Goal: Information Seeking & Learning: Learn about a topic

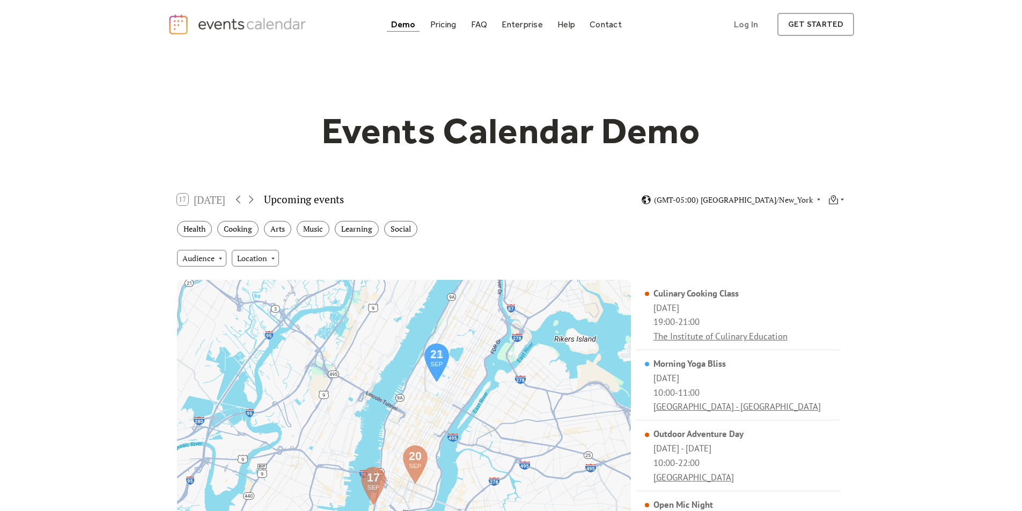
click at [263, 25] on img "home" at bounding box center [239, 24] width 142 height 22
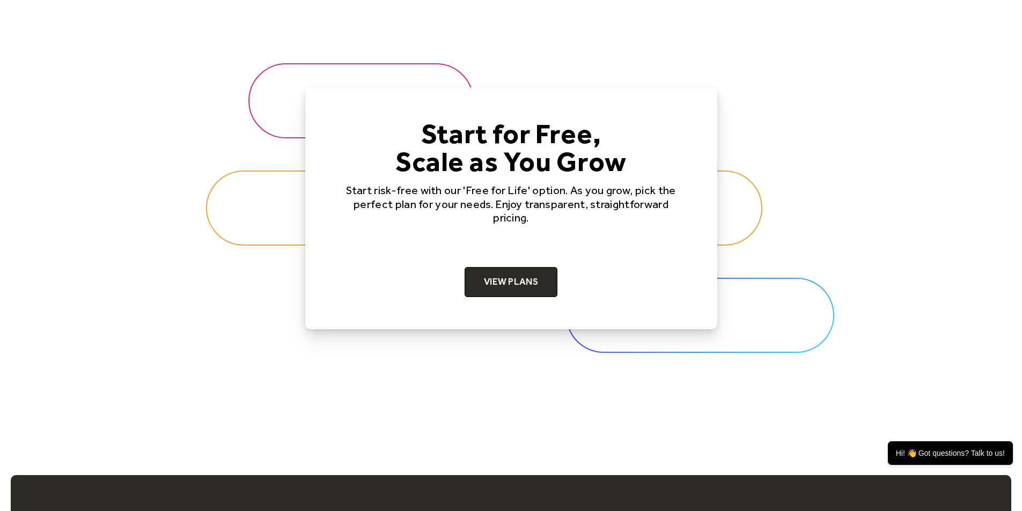
scroll to position [3328, 0]
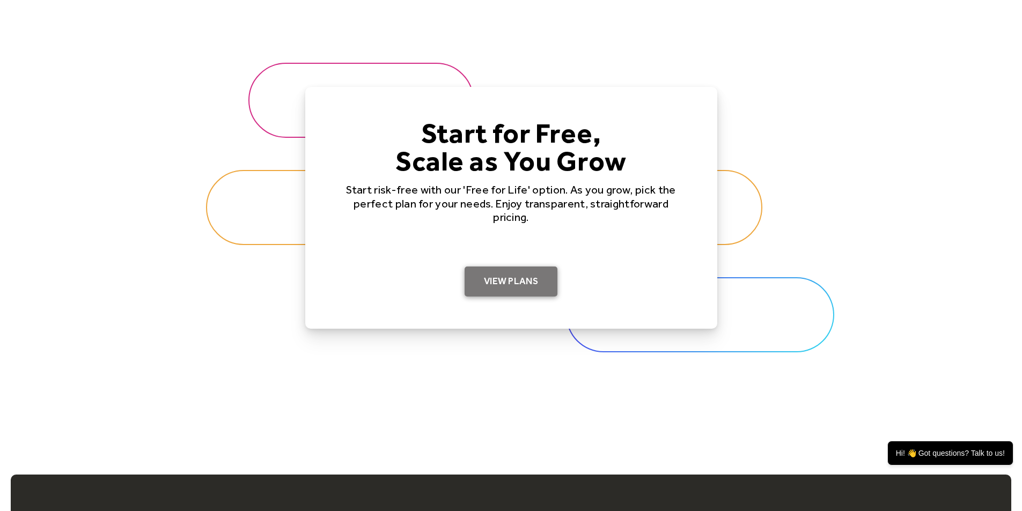
click at [525, 290] on link "View Plans" at bounding box center [511, 282] width 93 height 30
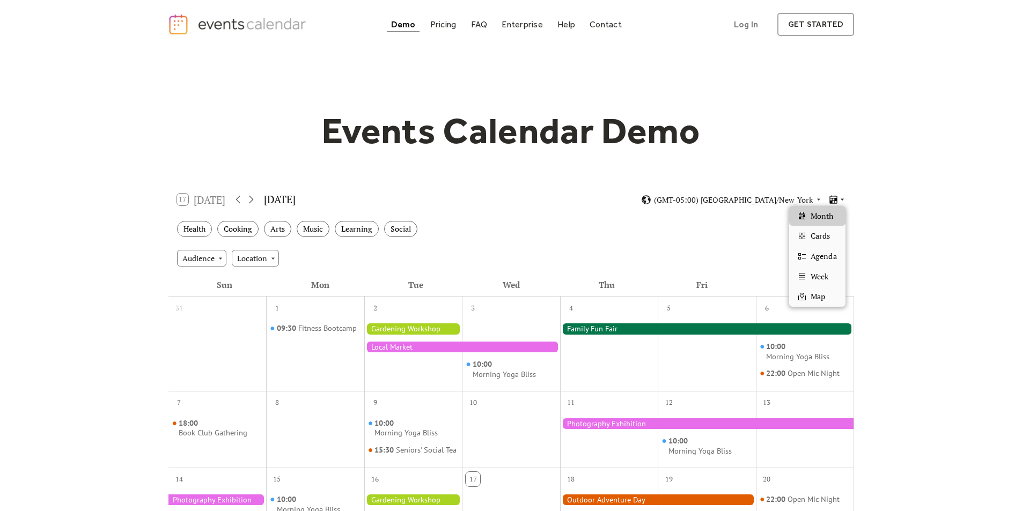
click at [843, 198] on icon at bounding box center [842, 199] width 6 height 6
click at [830, 241] on span "Cards" at bounding box center [820, 236] width 19 height 12
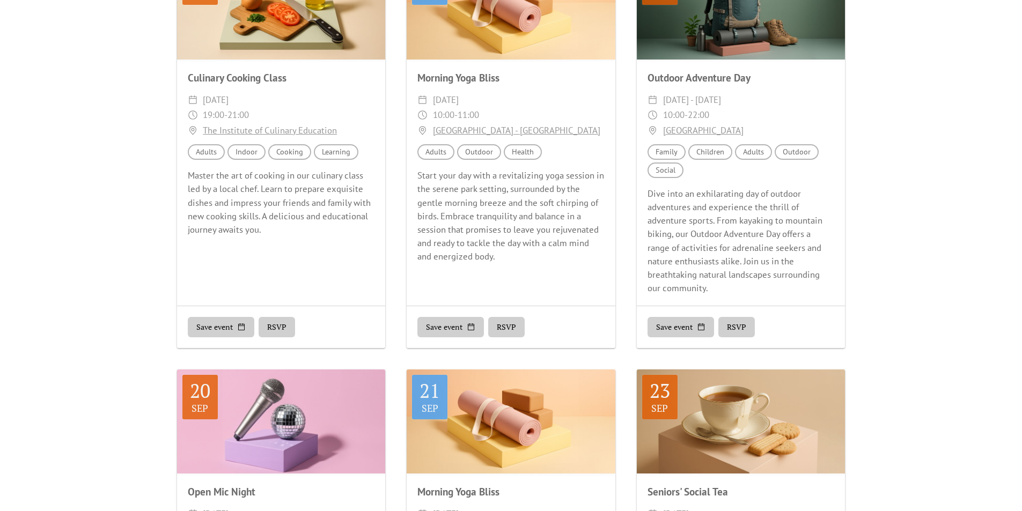
scroll to position [325, 0]
click at [510, 326] on button "RSVP" at bounding box center [506, 326] width 36 height 20
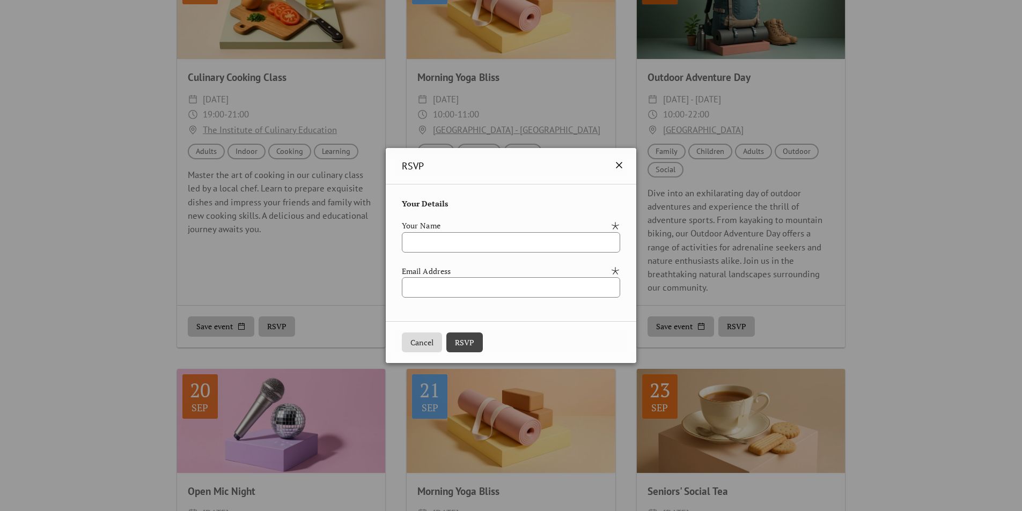
click at [625, 164] on icon at bounding box center [619, 165] width 13 height 13
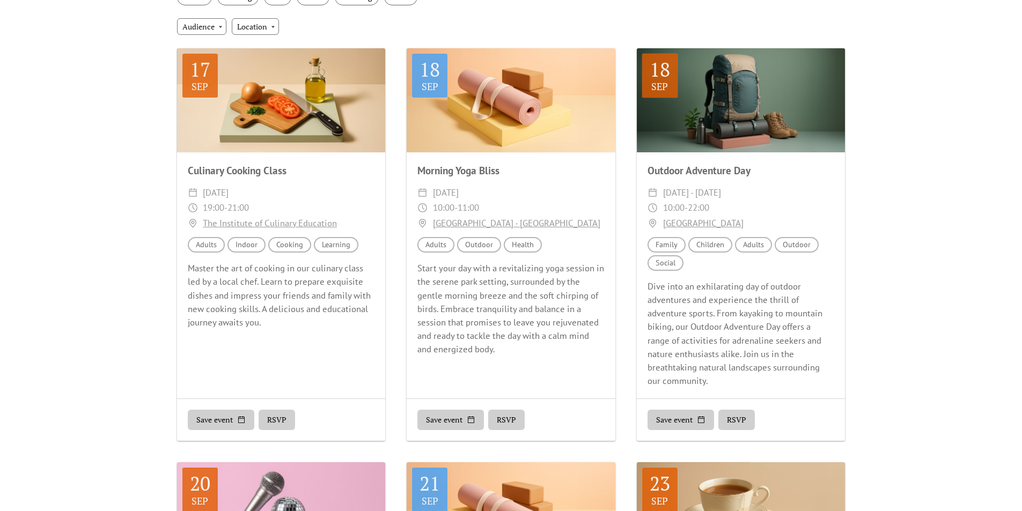
scroll to position [0, 0]
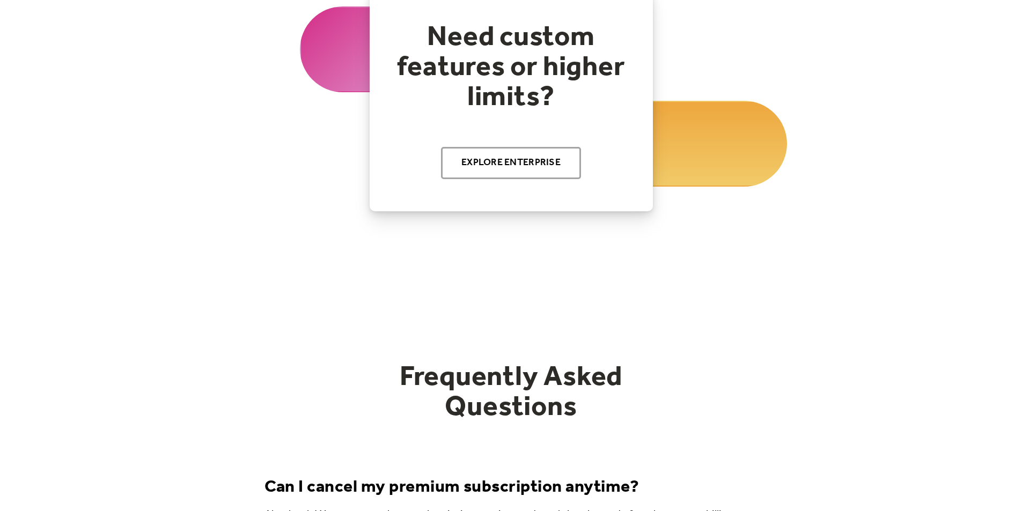
scroll to position [1287, 0]
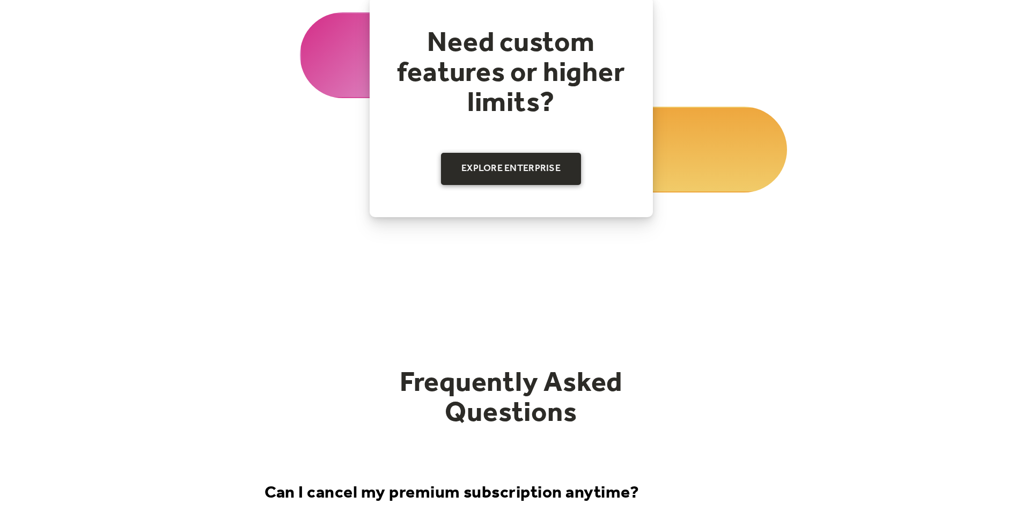
click at [536, 171] on link "Explore Enterprise" at bounding box center [511, 169] width 140 height 32
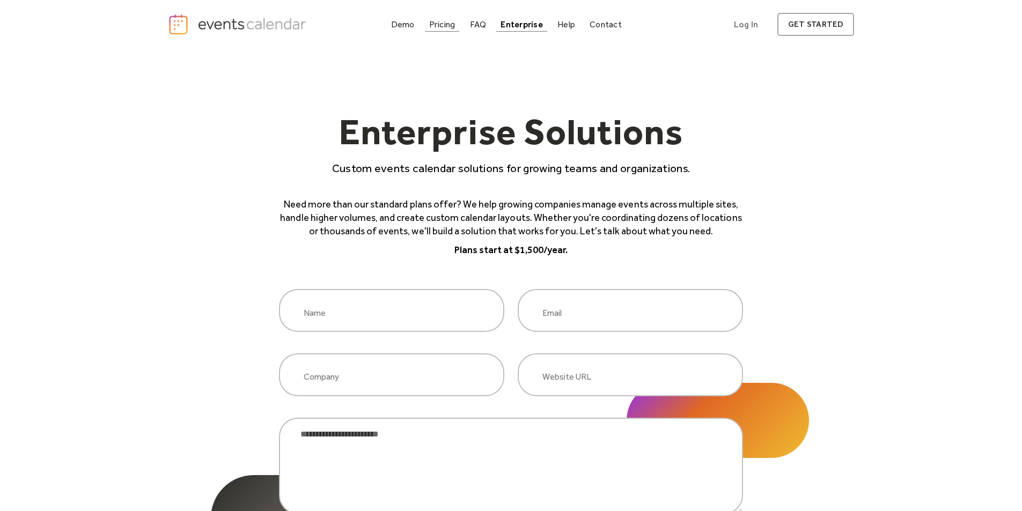
click at [443, 24] on div "Pricing" at bounding box center [442, 24] width 26 height 6
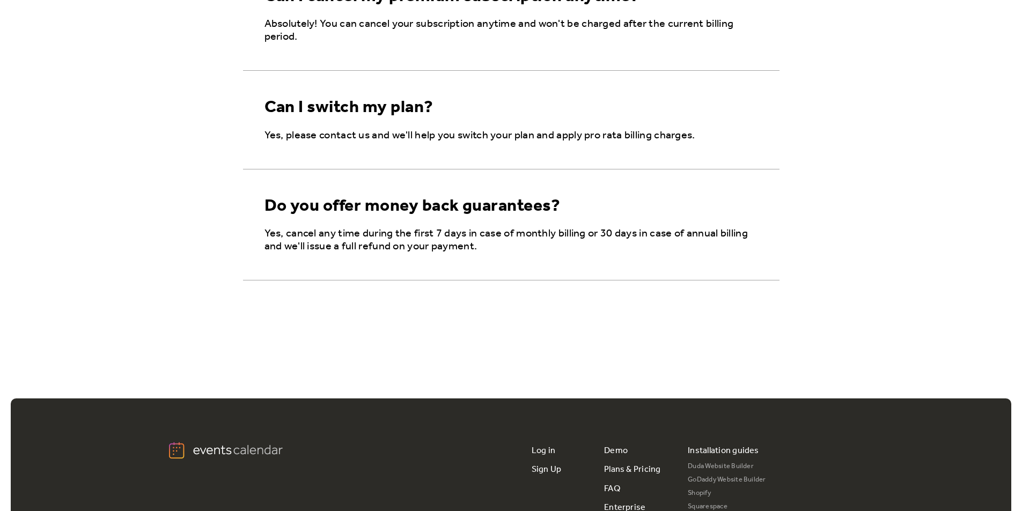
scroll to position [1812, 0]
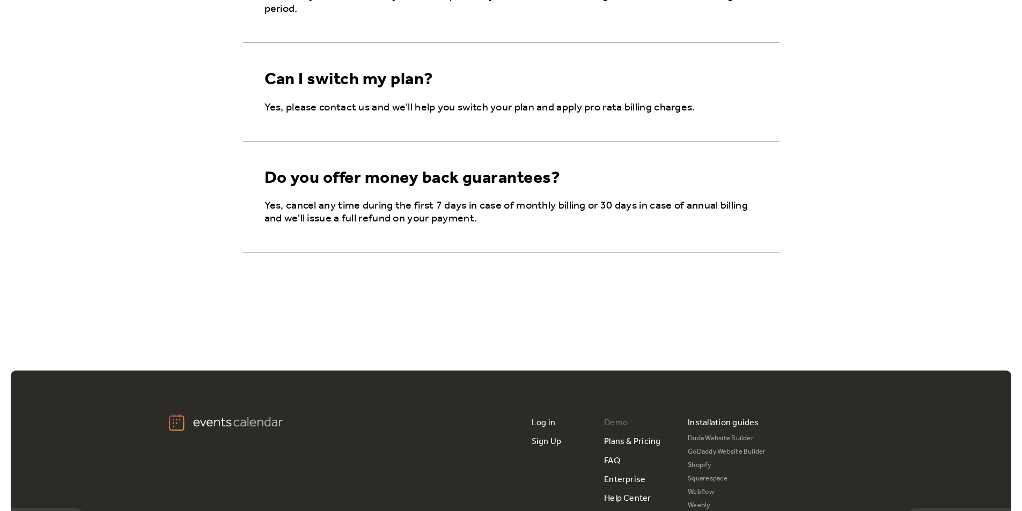
click at [620, 424] on link "Demo" at bounding box center [616, 423] width 24 height 19
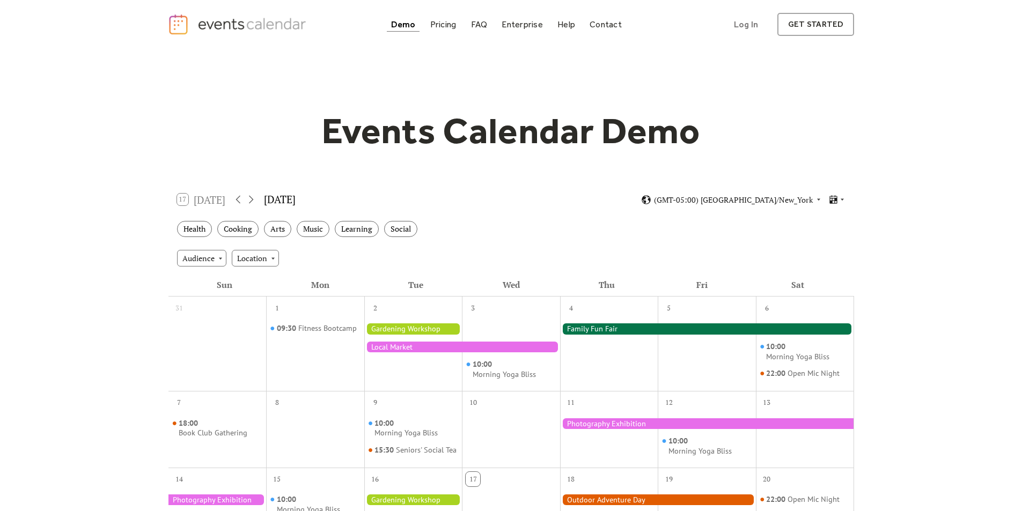
drag, startPoint x: 958, startPoint y: 154, endPoint x: 986, endPoint y: 126, distance: 41.0
click at [986, 126] on div "Events Calendar Demo Loading the Events Calendar..." at bounding box center [511, 471] width 1022 height 845
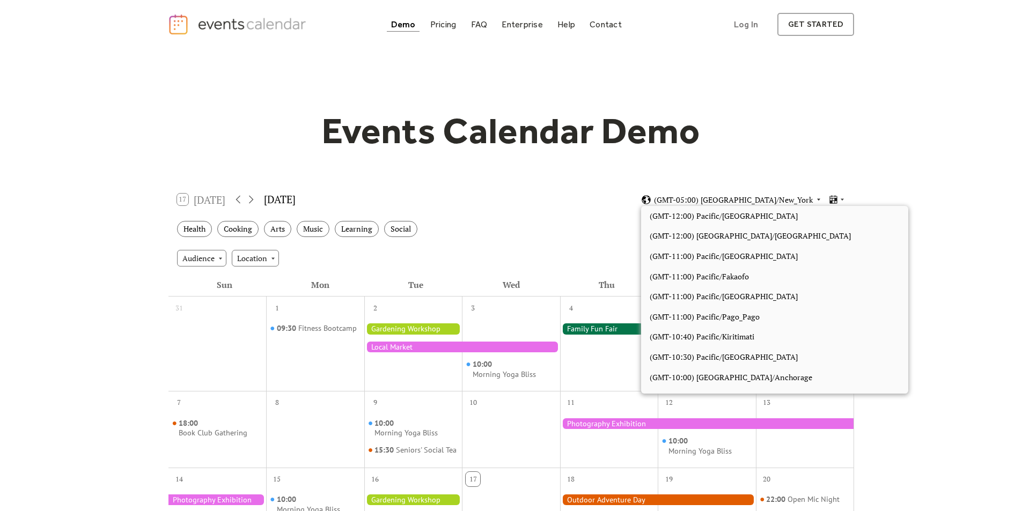
click at [815, 201] on div "(GMT-05:00) America/New_York" at bounding box center [731, 200] width 181 height 10
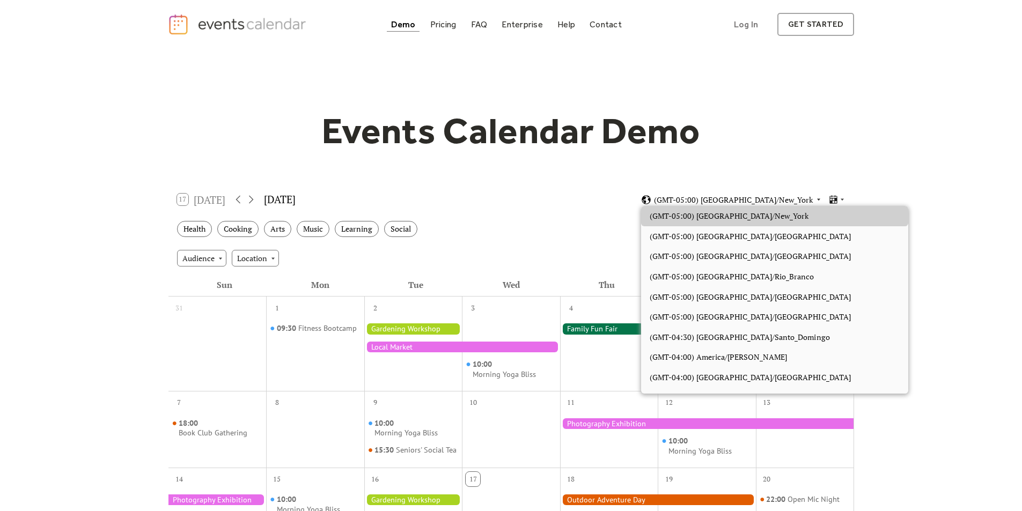
click at [820, 200] on icon at bounding box center [818, 200] width 3 height 2
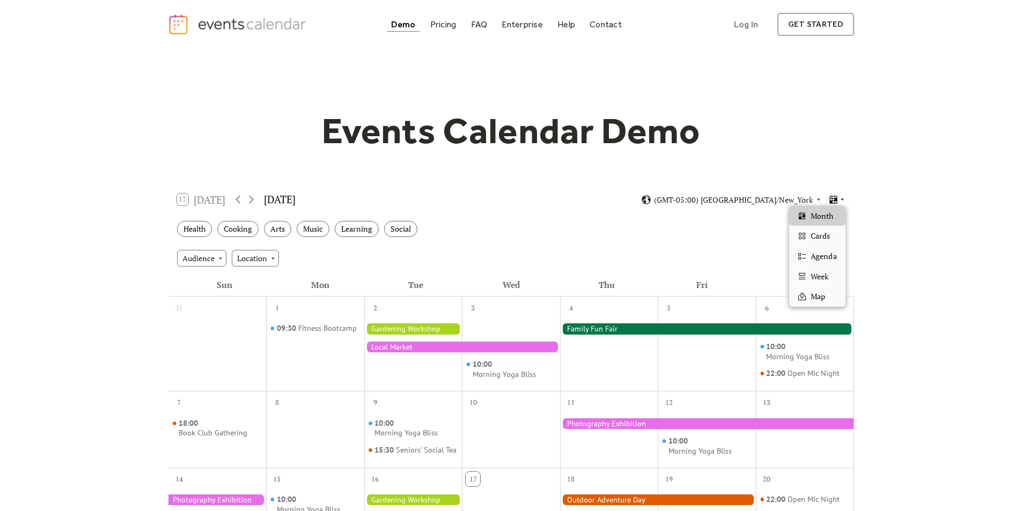
click at [844, 199] on icon at bounding box center [842, 199] width 6 height 6
click at [838, 233] on div "Cards" at bounding box center [817, 236] width 56 height 20
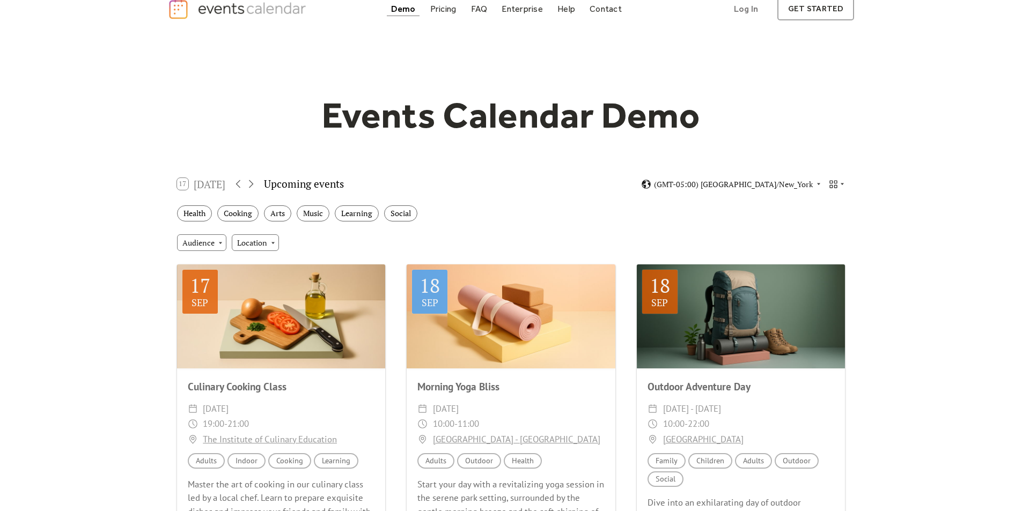
scroll to position [0, 0]
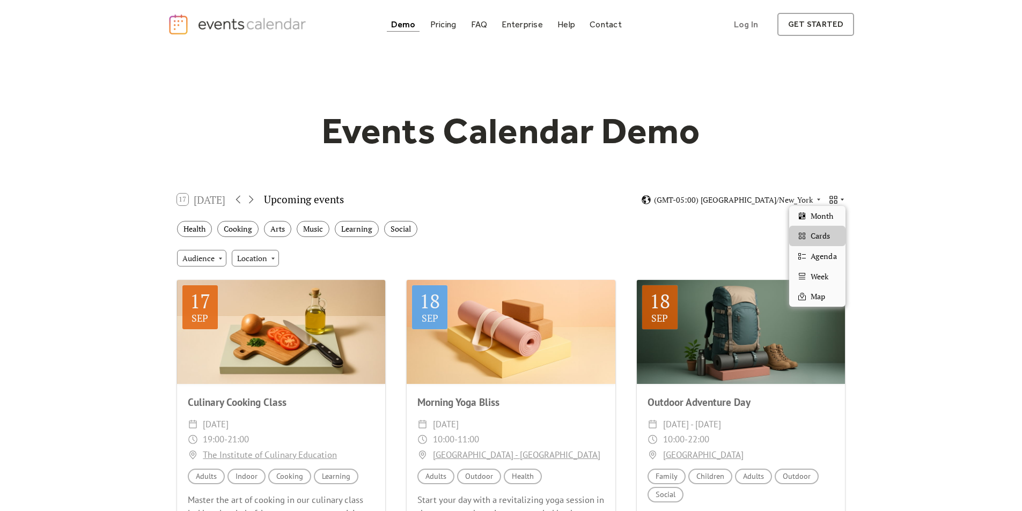
click at [843, 199] on icon at bounding box center [842, 200] width 3 height 2
click at [830, 259] on span "Agenda" at bounding box center [824, 257] width 26 height 12
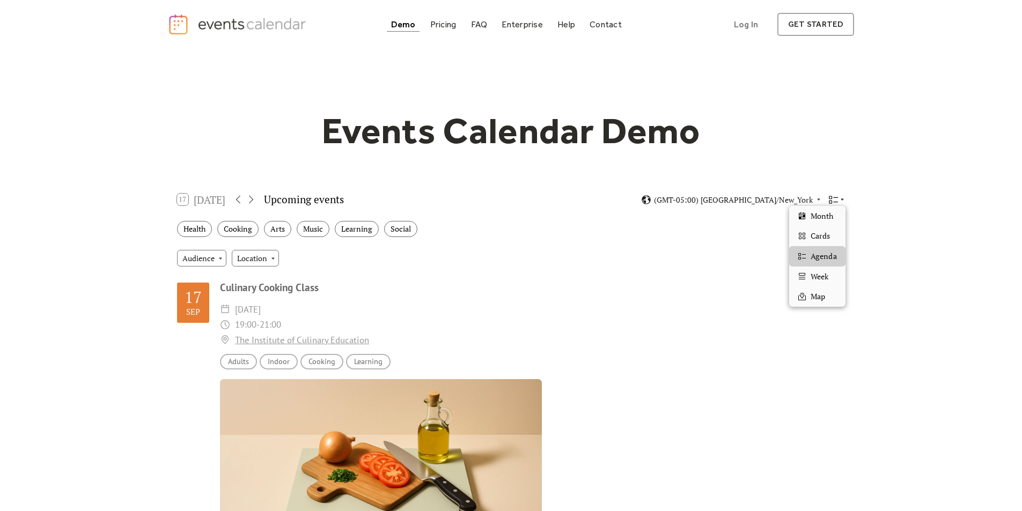
click at [843, 200] on icon at bounding box center [842, 199] width 6 height 6
click at [836, 278] on div "Week" at bounding box center [817, 277] width 56 height 20
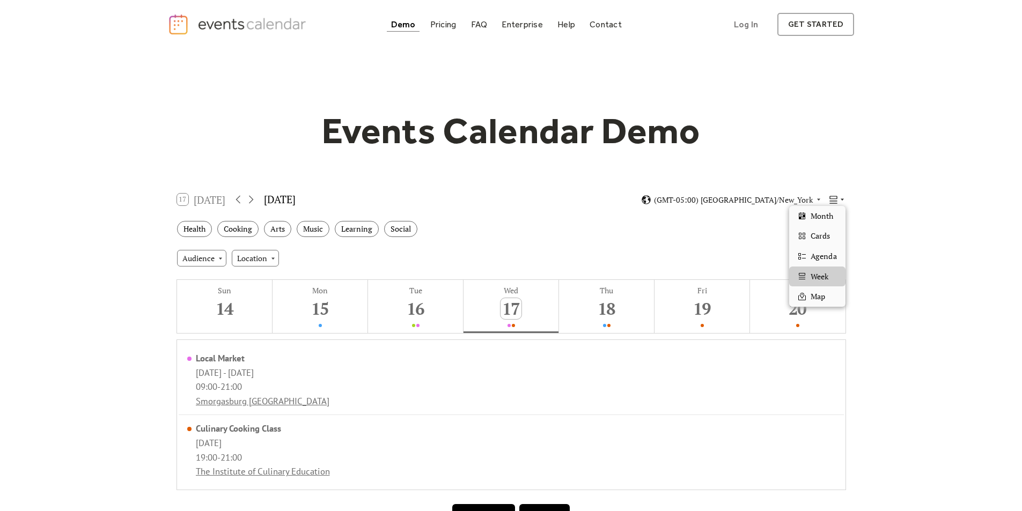
click at [842, 199] on icon at bounding box center [842, 200] width 3 height 2
click at [828, 297] on div "Map" at bounding box center [817, 296] width 56 height 20
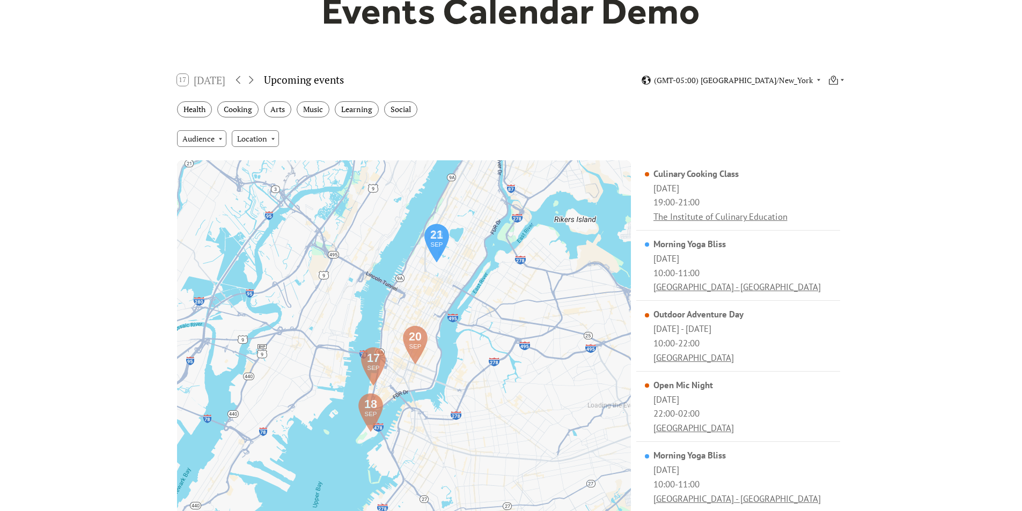
scroll to position [119, 0]
click at [248, 111] on div "Cooking" at bounding box center [237, 110] width 41 height 17
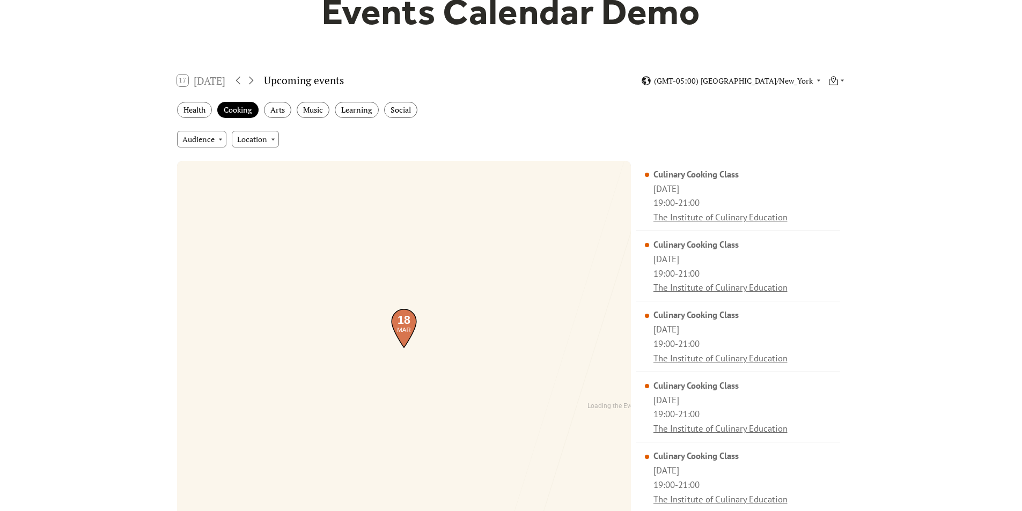
click at [404, 325] on img at bounding box center [404, 328] width 32 height 40
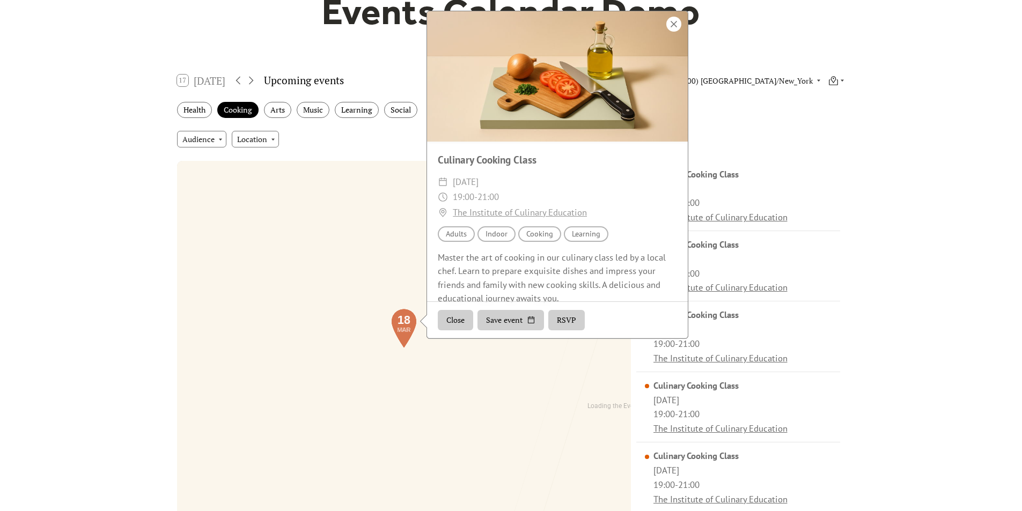
click at [672, 24] on div at bounding box center [673, 24] width 15 height 15
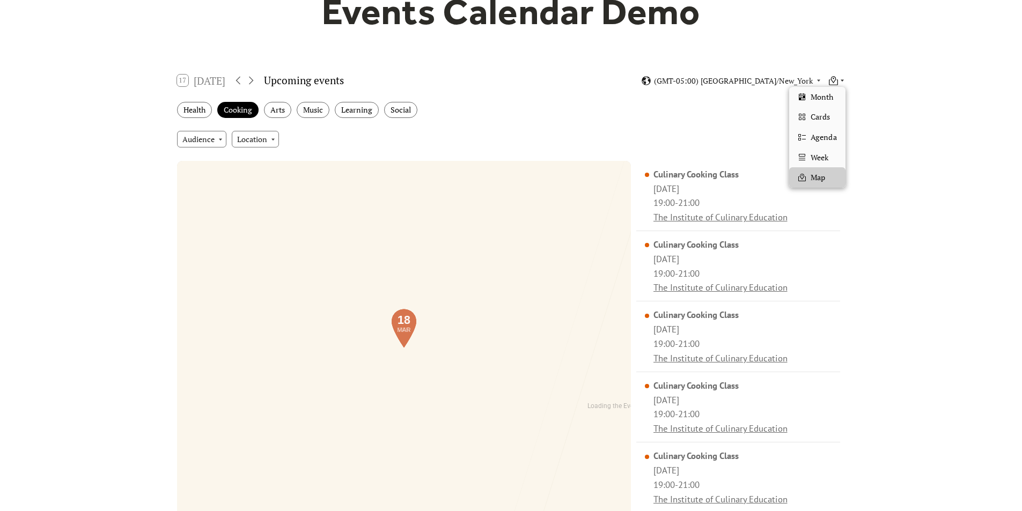
click at [843, 79] on icon at bounding box center [842, 80] width 6 height 6
click at [833, 98] on span "Month" at bounding box center [822, 97] width 23 height 12
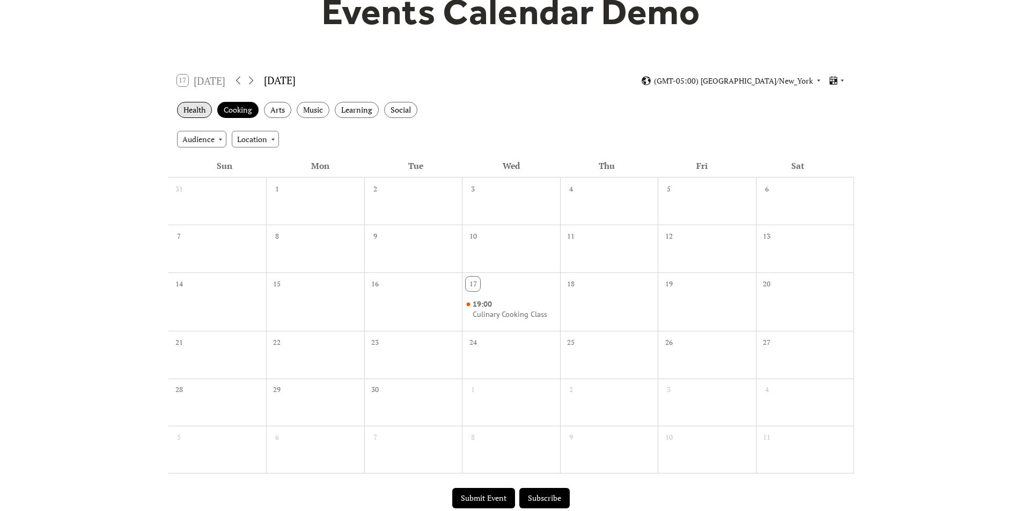
click at [191, 108] on div "Health" at bounding box center [194, 110] width 35 height 17
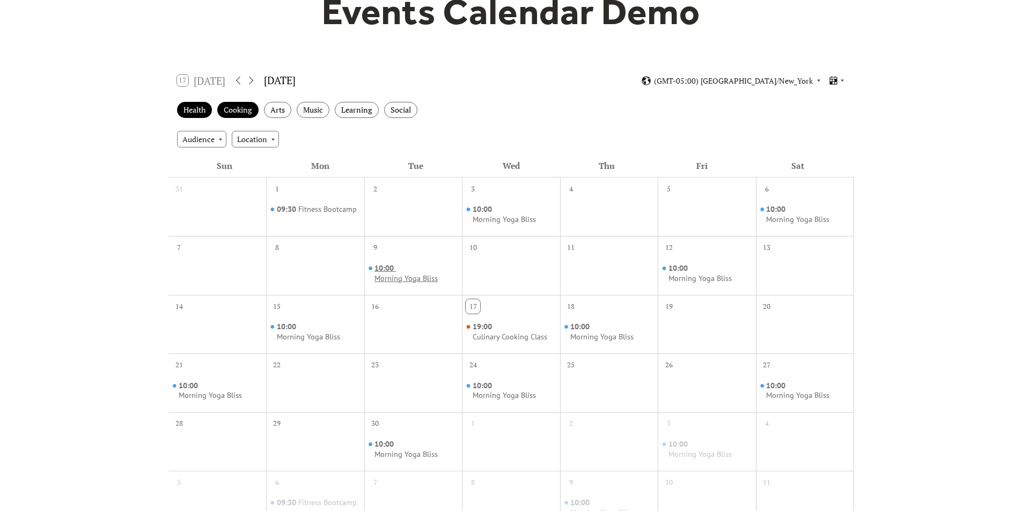
click at [405, 281] on div "Morning Yoga Bliss" at bounding box center [405, 279] width 63 height 10
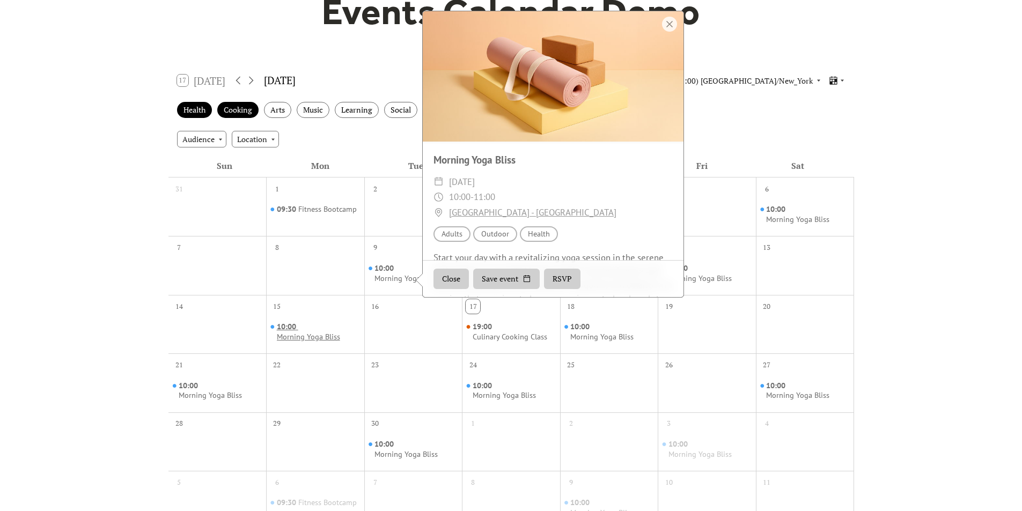
click at [333, 337] on div "Morning Yoga Bliss" at bounding box center [308, 337] width 63 height 10
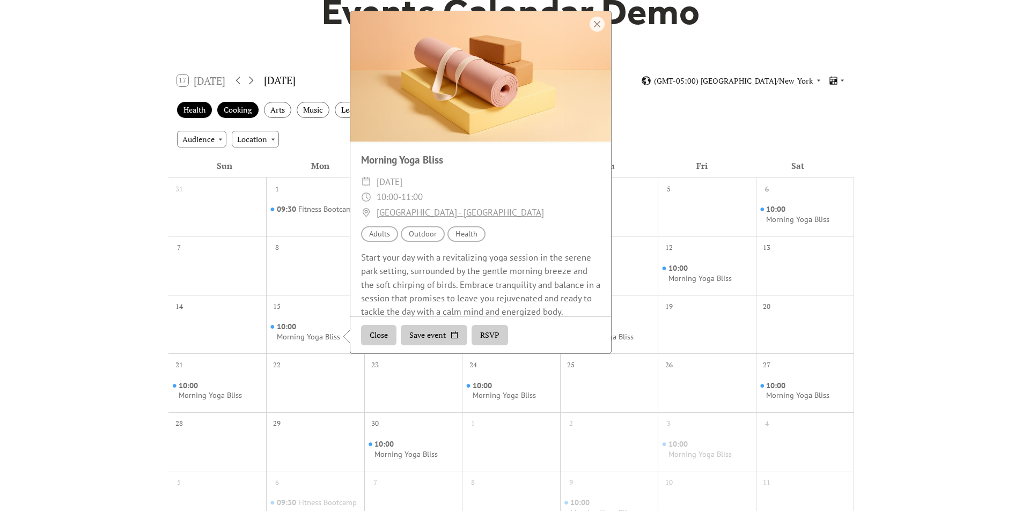
click at [367, 333] on button "Close" at bounding box center [378, 335] width 35 height 20
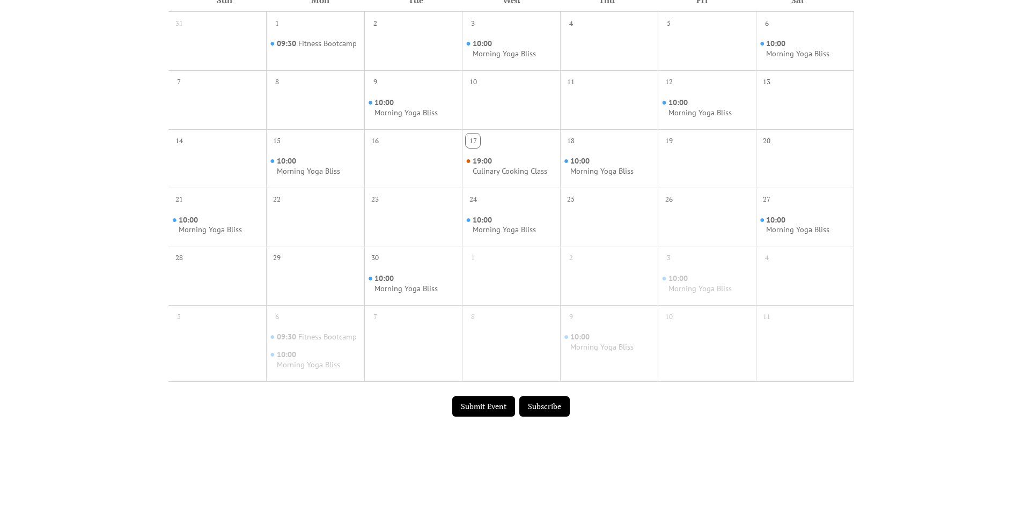
scroll to position [285, 0]
click at [469, 408] on button "Submit Event" at bounding box center [483, 406] width 63 height 20
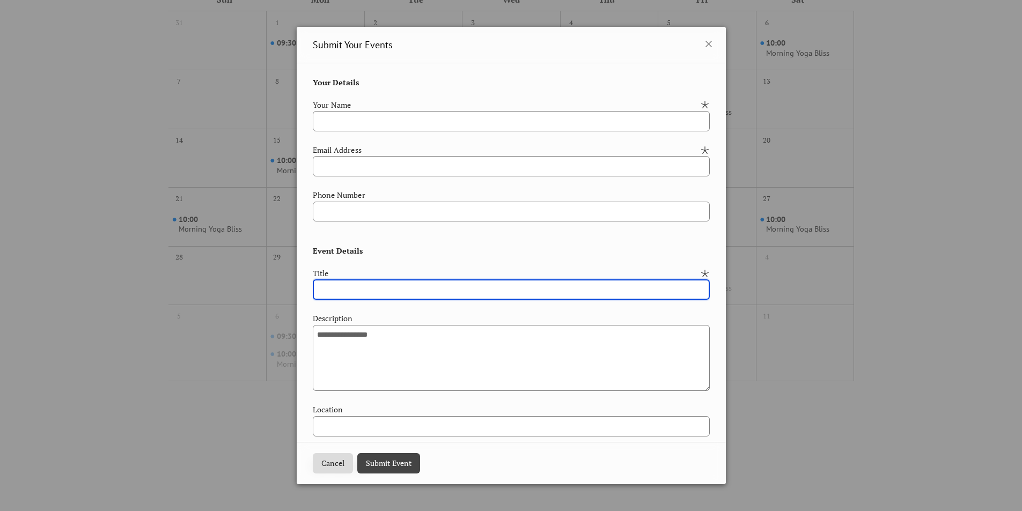
click at [382, 288] on input "text" at bounding box center [511, 289] width 397 height 20
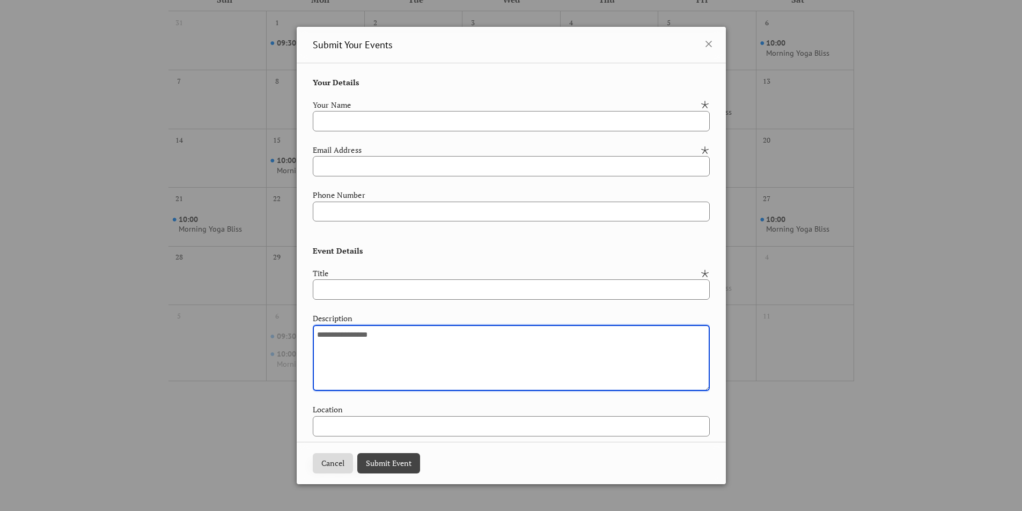
click at [387, 340] on textarea at bounding box center [511, 358] width 397 height 67
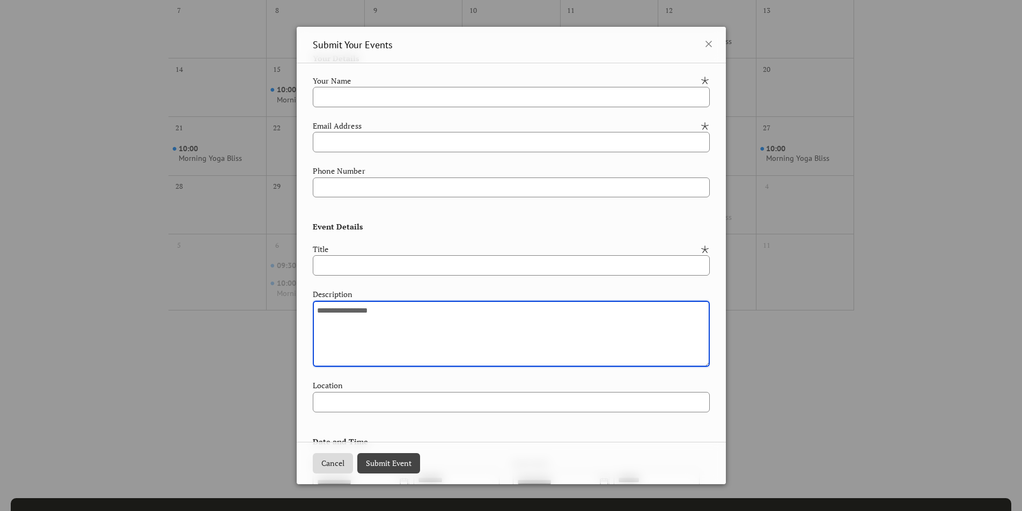
scroll to position [0, 0]
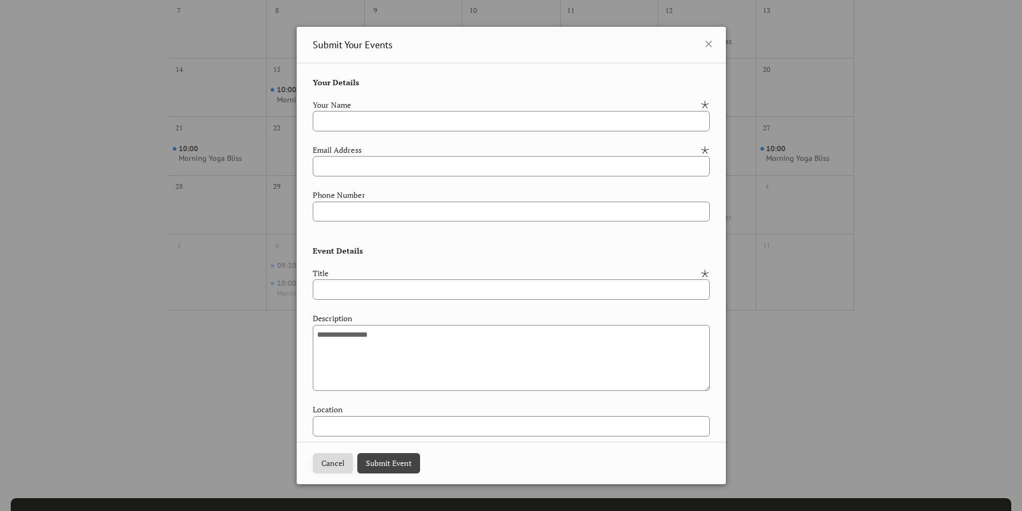
click at [330, 469] on button "Cancel" at bounding box center [333, 463] width 40 height 20
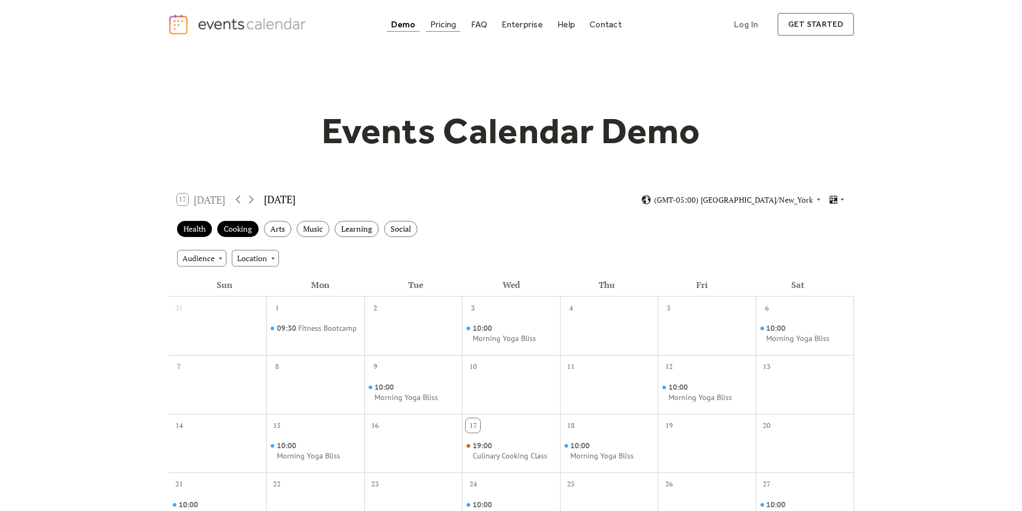
click at [453, 23] on div "Pricing" at bounding box center [443, 24] width 26 height 6
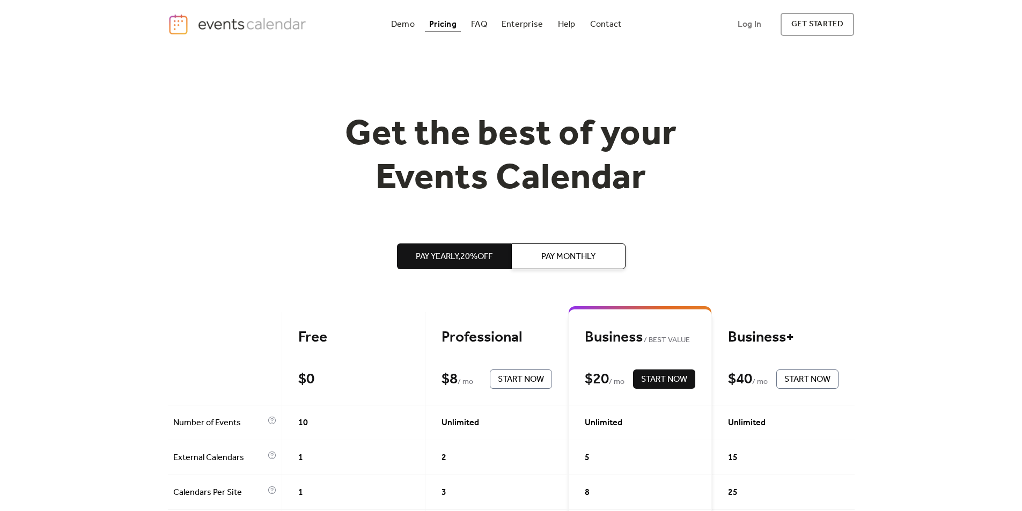
click at [260, 24] on img "home" at bounding box center [239, 24] width 142 height 22
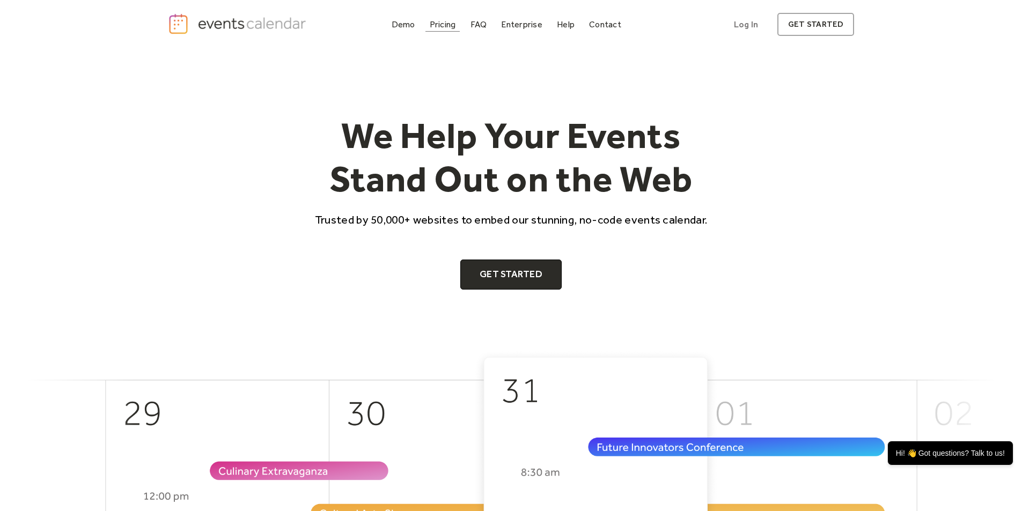
click at [443, 27] on div "Pricing" at bounding box center [443, 24] width 26 height 6
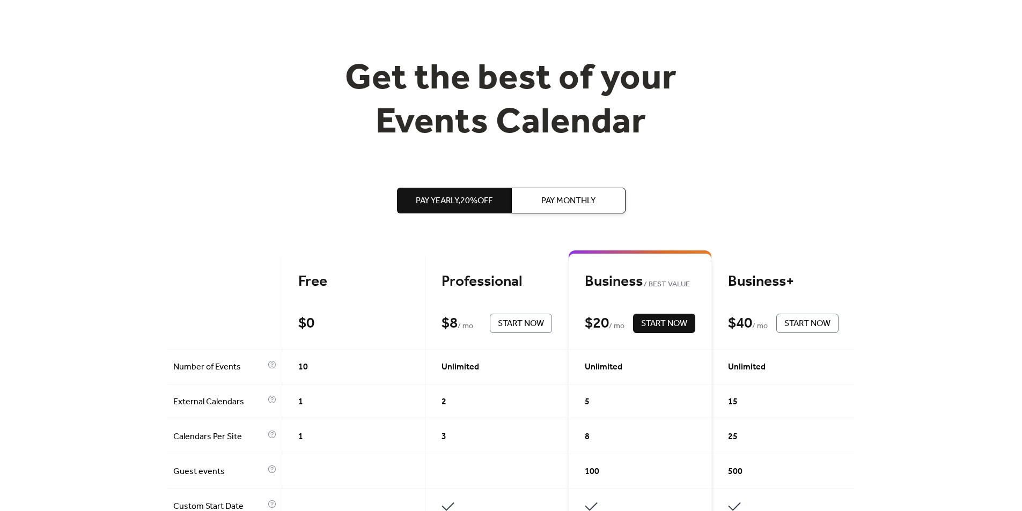
scroll to position [57, 0]
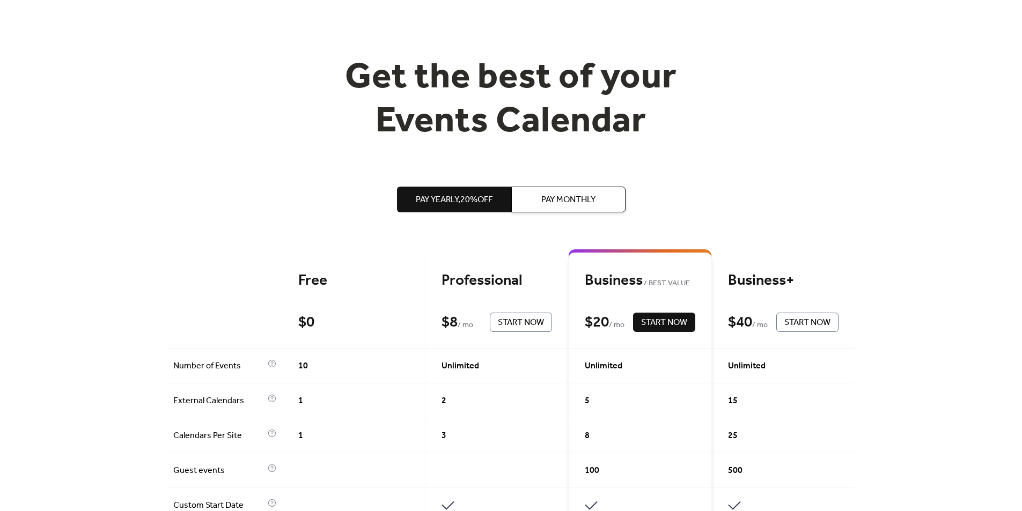
click at [594, 200] on span "Pay Monthly" at bounding box center [568, 200] width 54 height 13
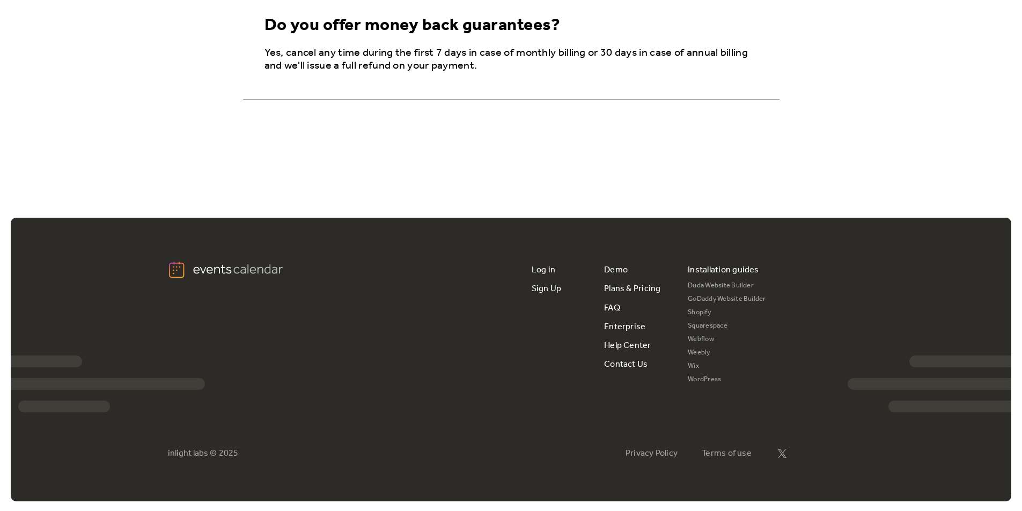
scroll to position [1965, 0]
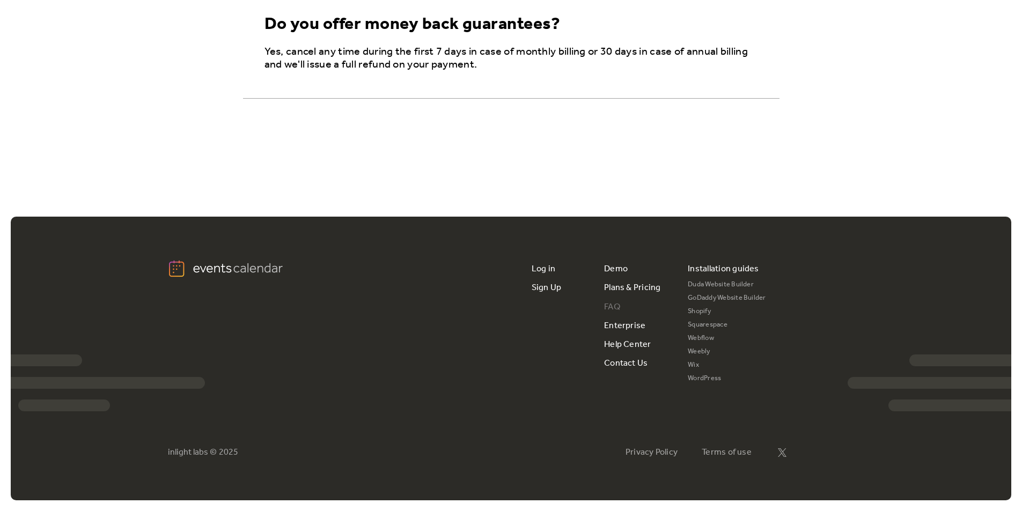
click at [616, 307] on link "FAQ" at bounding box center [612, 307] width 16 height 19
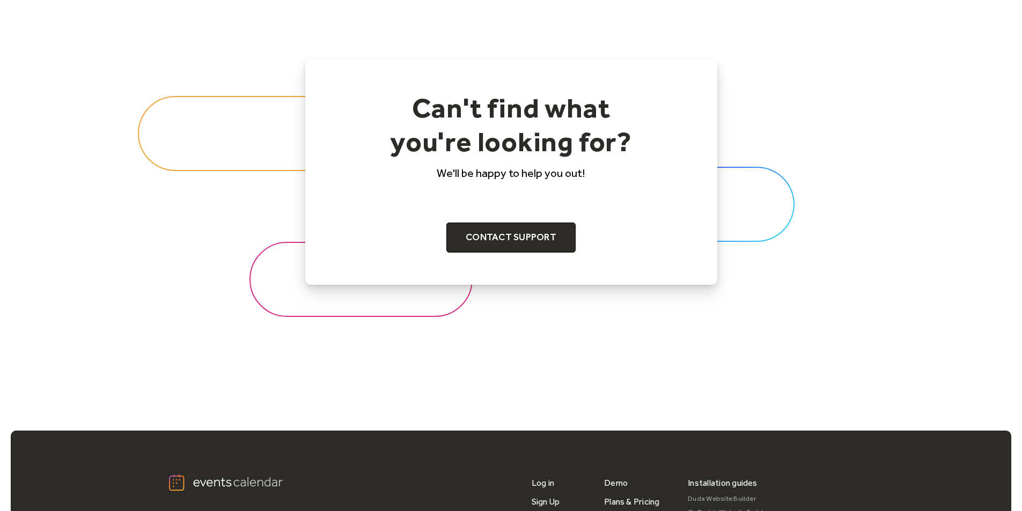
scroll to position [1336, 0]
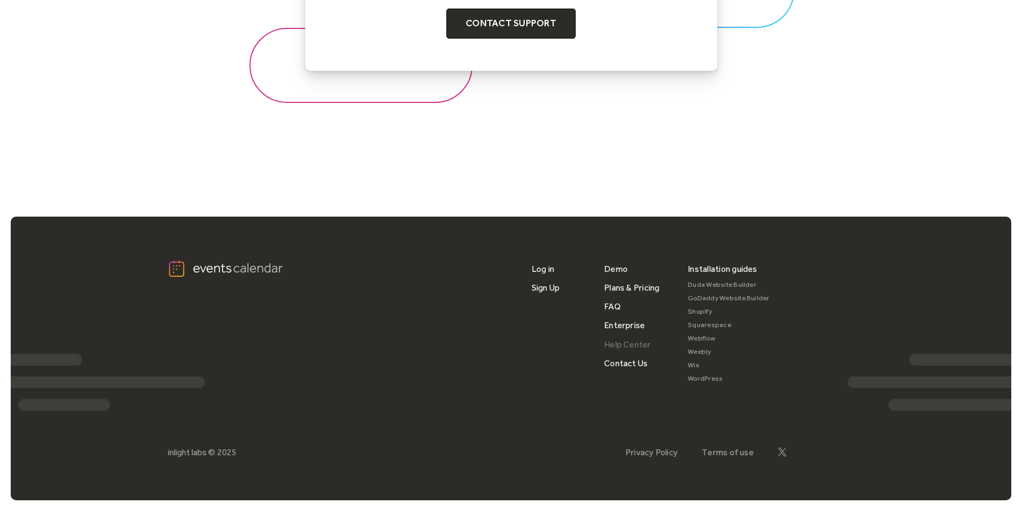
click at [630, 343] on link "Help Center" at bounding box center [627, 344] width 47 height 19
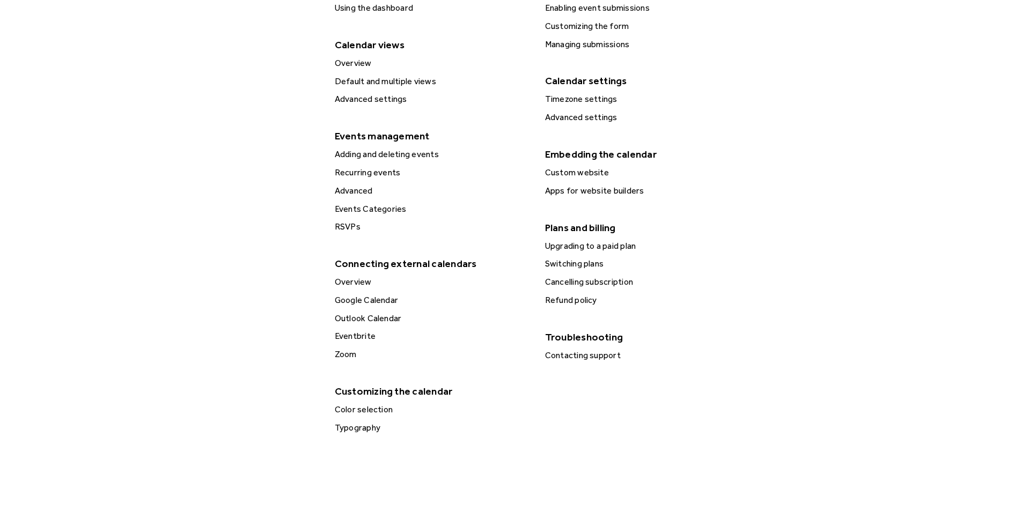
scroll to position [313, 0]
click at [384, 407] on div "Color selection" at bounding box center [432, 409] width 201 height 14
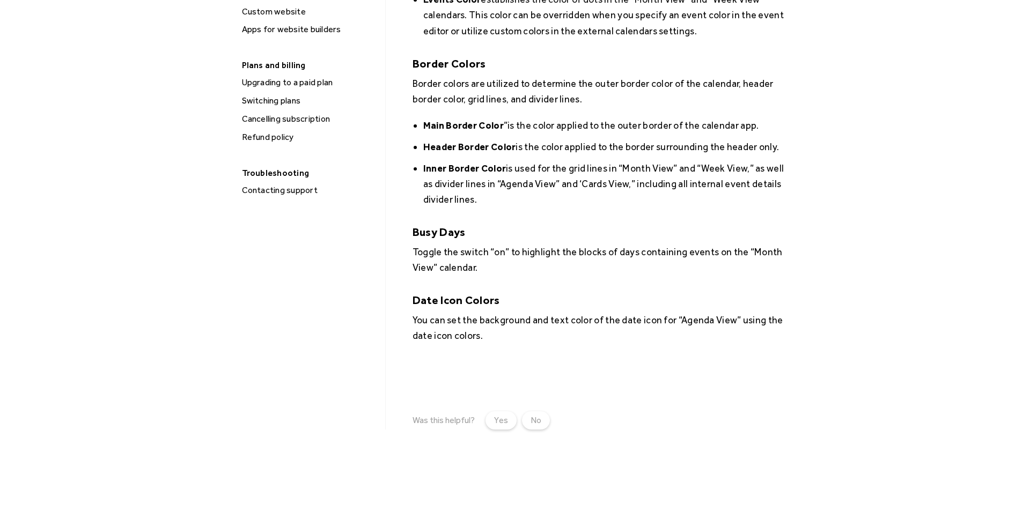
scroll to position [849, 0]
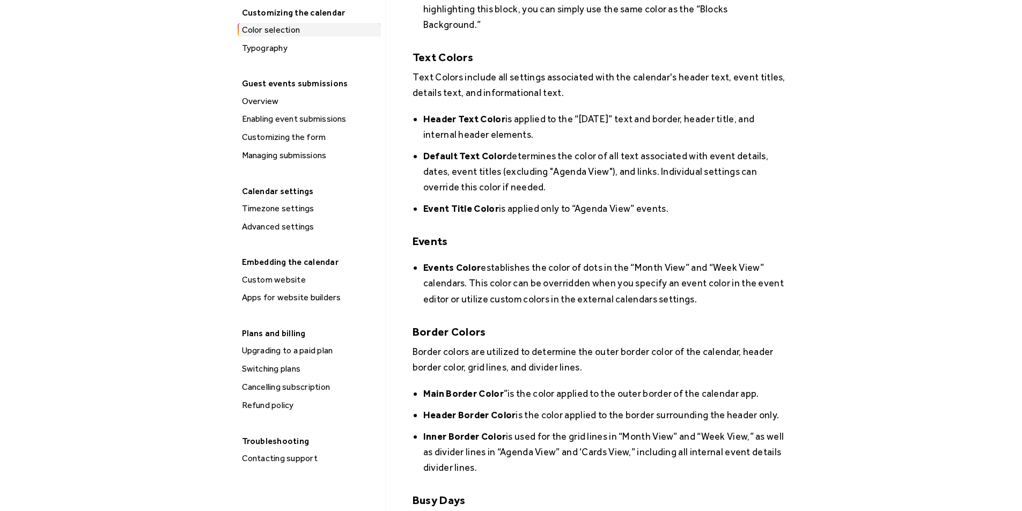
scroll to position [580, 0]
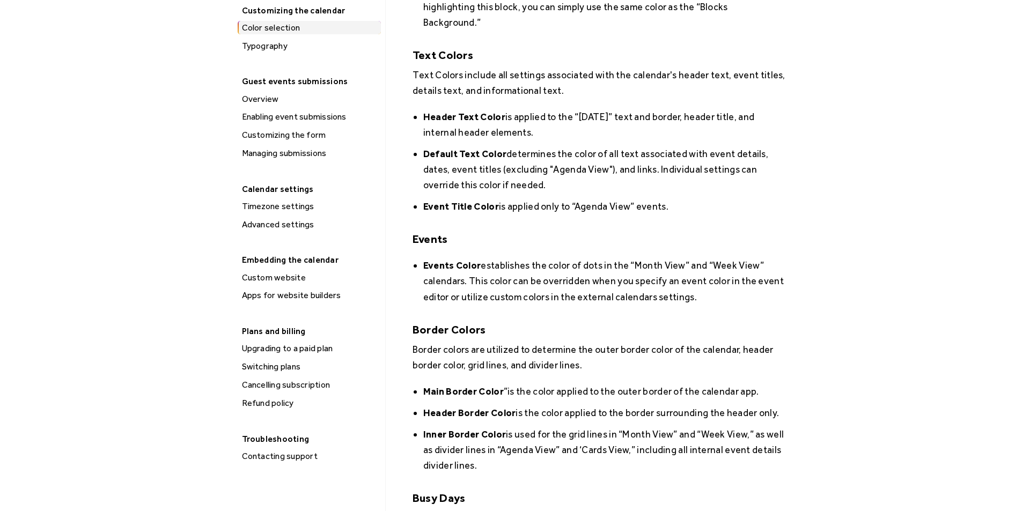
click at [274, 276] on div "Custom website" at bounding box center [310, 278] width 142 height 14
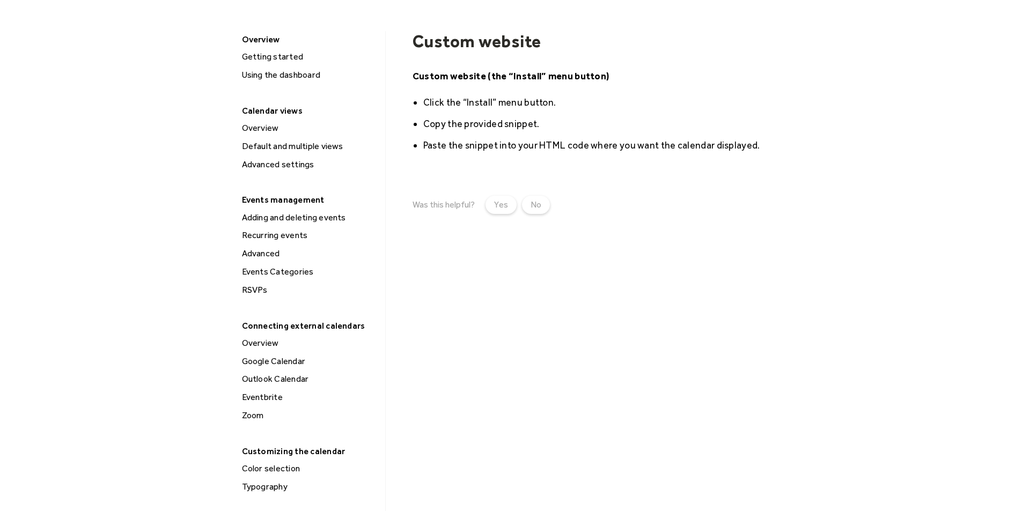
scroll to position [140, 0]
click at [495, 200] on div "Yes" at bounding box center [501, 204] width 14 height 13
click at [277, 308] on div "Overview Getting started Using the dashboard Calendar views Overview Default an…" at bounding box center [308, 469] width 143 height 877
click at [296, 272] on div "Events Categories" at bounding box center [310, 271] width 142 height 14
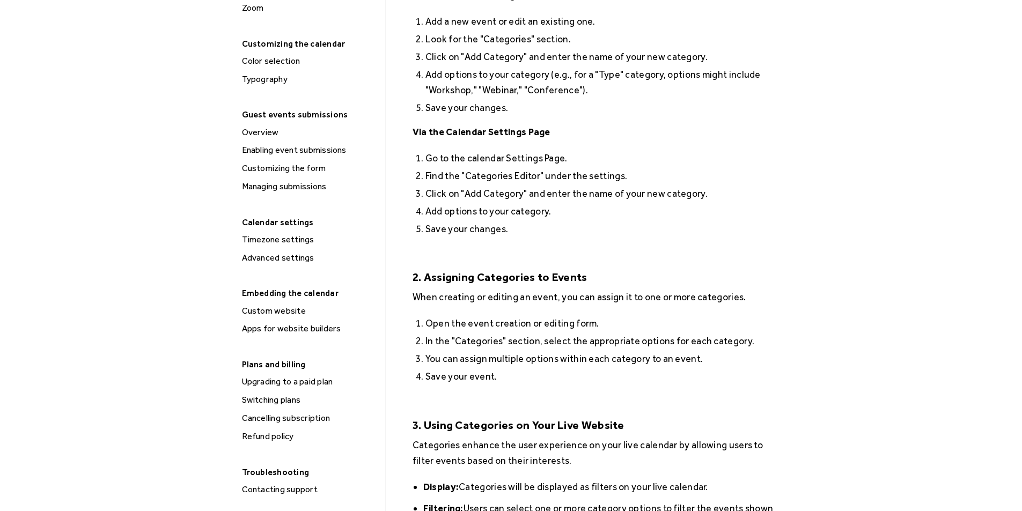
scroll to position [547, 0]
click at [283, 329] on div "Apps for website builders" at bounding box center [310, 329] width 142 height 14
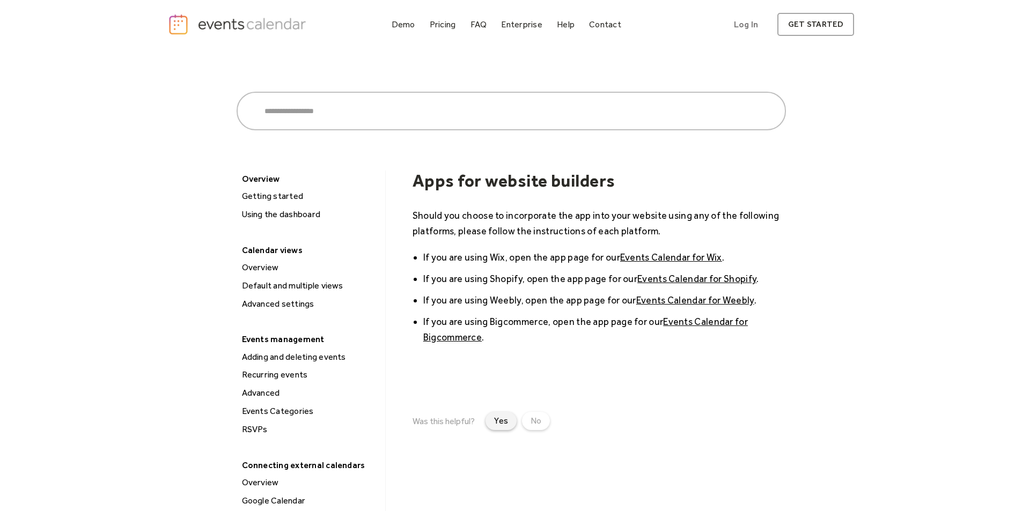
click at [504, 421] on div "Yes" at bounding box center [501, 421] width 14 height 13
click at [222, 24] on img "home" at bounding box center [239, 24] width 142 height 22
